Goal: Information Seeking & Learning: Compare options

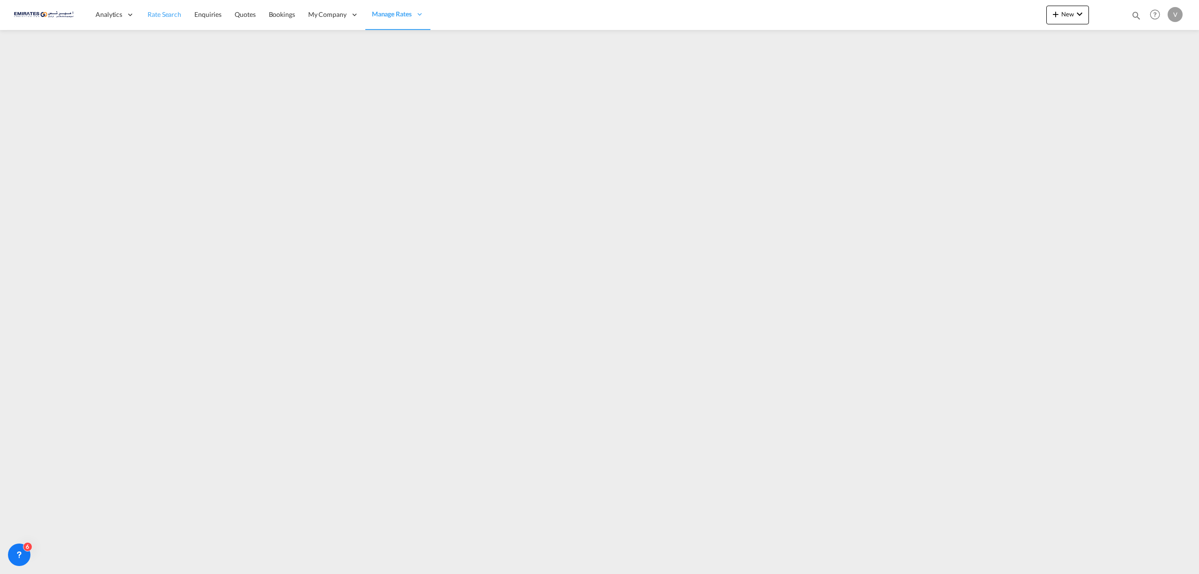
click at [184, 13] on link "Rate Search" at bounding box center [164, 15] width 47 height 30
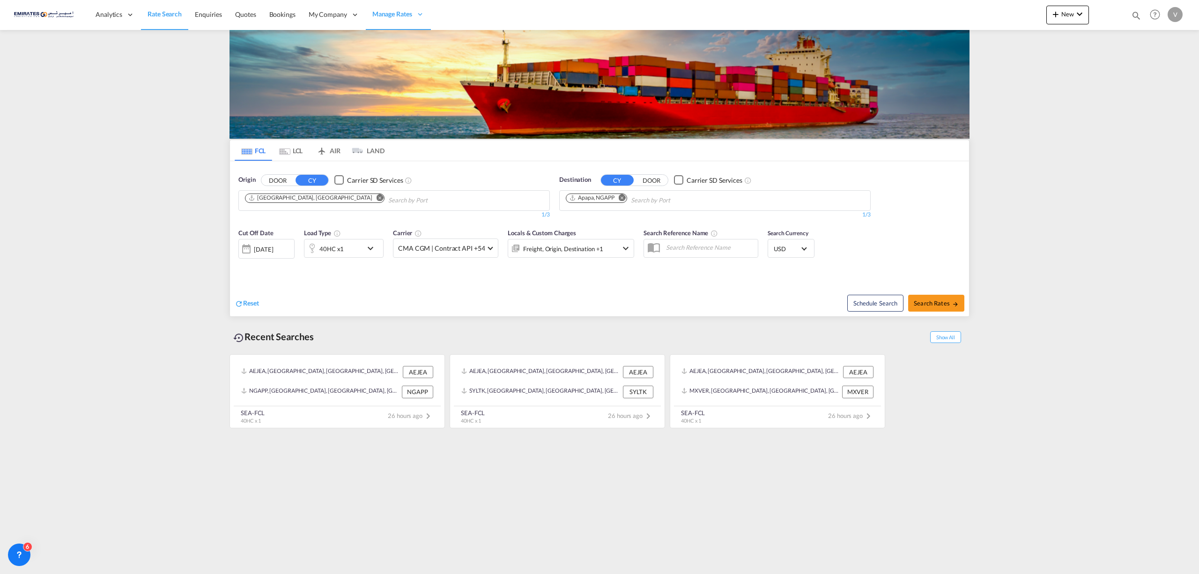
click at [624, 197] on md-icon "Remove" at bounding box center [621, 197] width 7 height 7
type input "lata"
click at [576, 224] on div "Lata kia [GEOGRAPHIC_DATA] SYLTK" at bounding box center [639, 222] width 178 height 28
click at [929, 300] on span "Search Rates" at bounding box center [935, 302] width 45 height 7
type input "AEJEA to SYLTK / [DATE]"
